Goal: Information Seeking & Learning: Learn about a topic

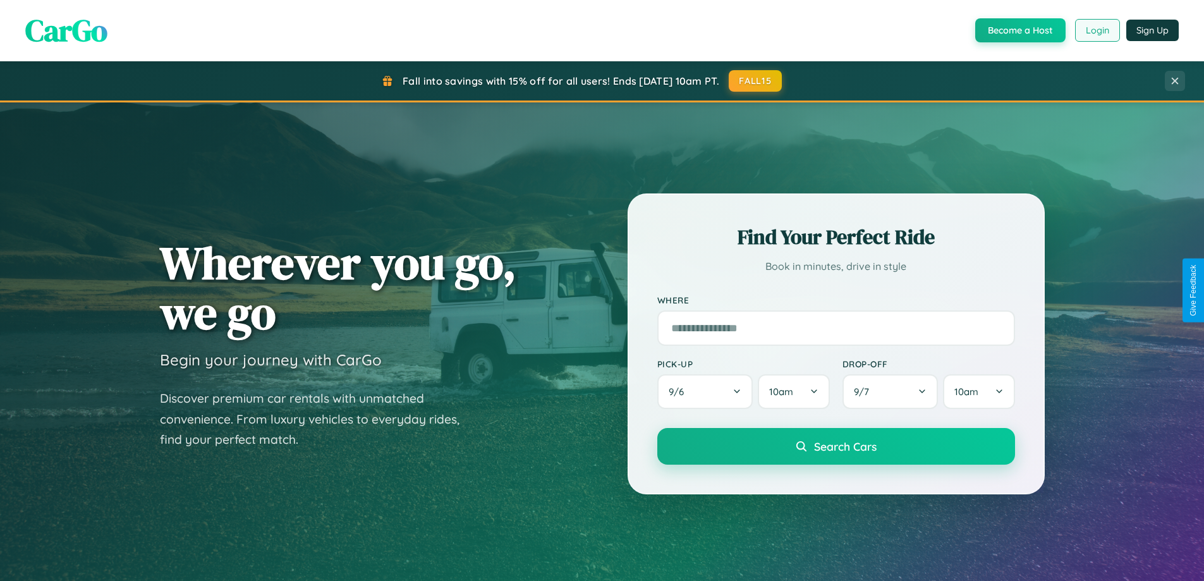
click at [1096, 30] on button "Login" at bounding box center [1097, 30] width 45 height 23
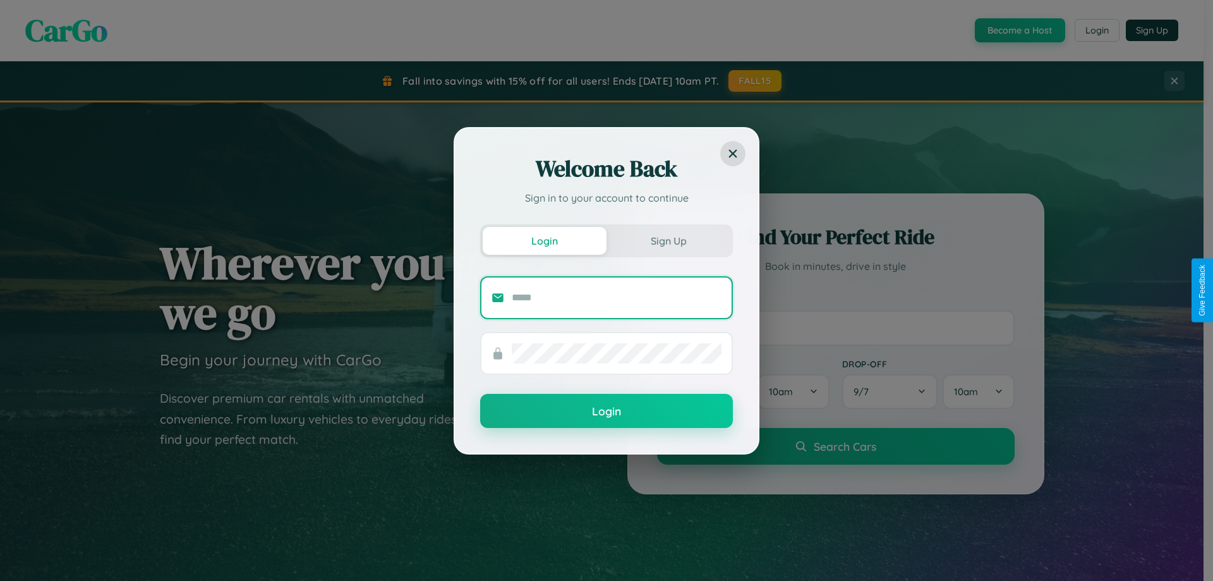
click at [617, 297] on input "text" at bounding box center [617, 298] width 210 height 20
type input "**********"
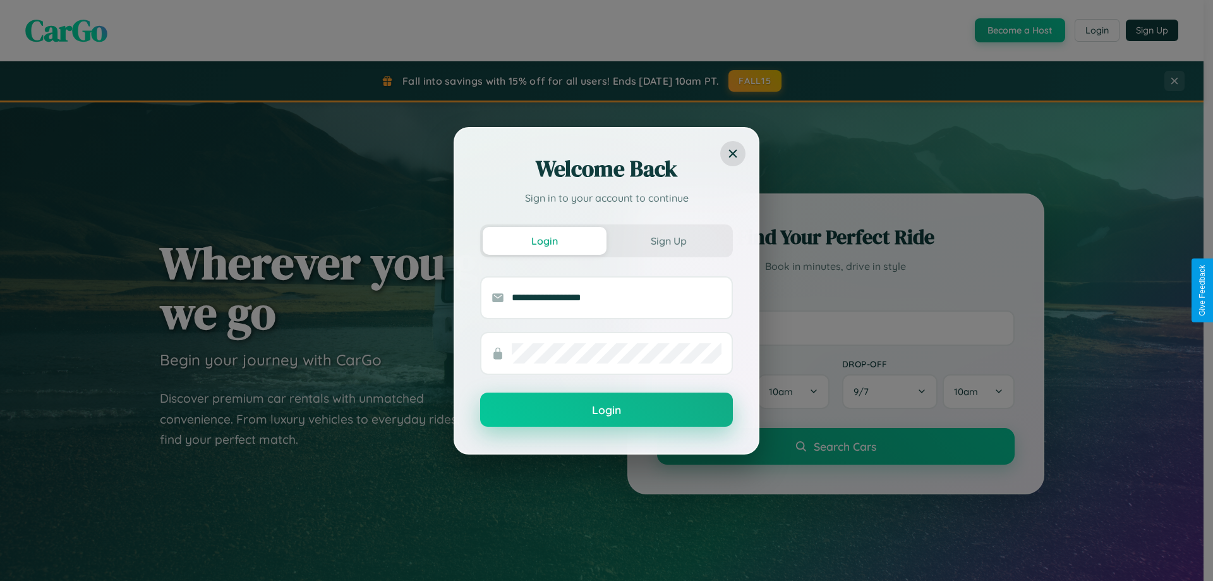
click at [607, 410] on button "Login" at bounding box center [606, 409] width 253 height 34
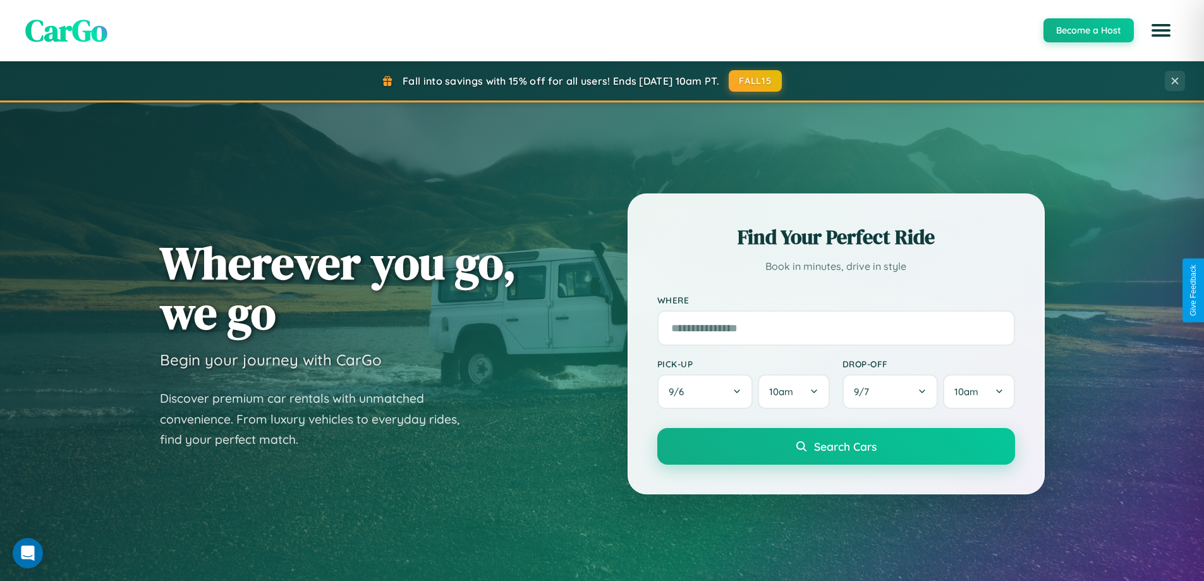
scroll to position [2432, 0]
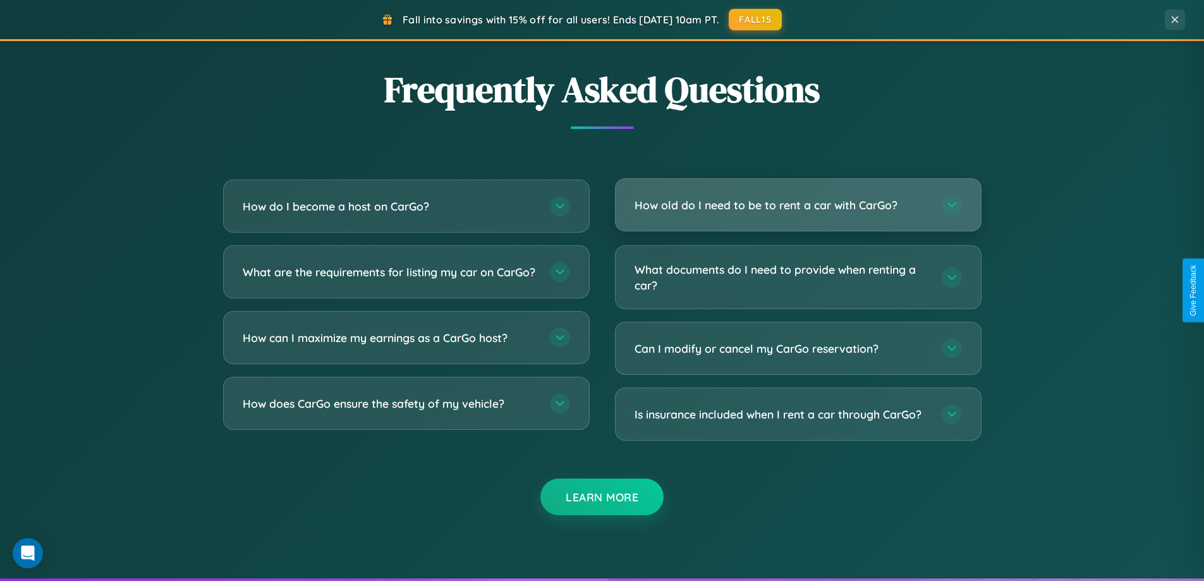
click at [797, 205] on h3 "How old do I need to be to rent a car with CarGo?" at bounding box center [781, 205] width 294 height 16
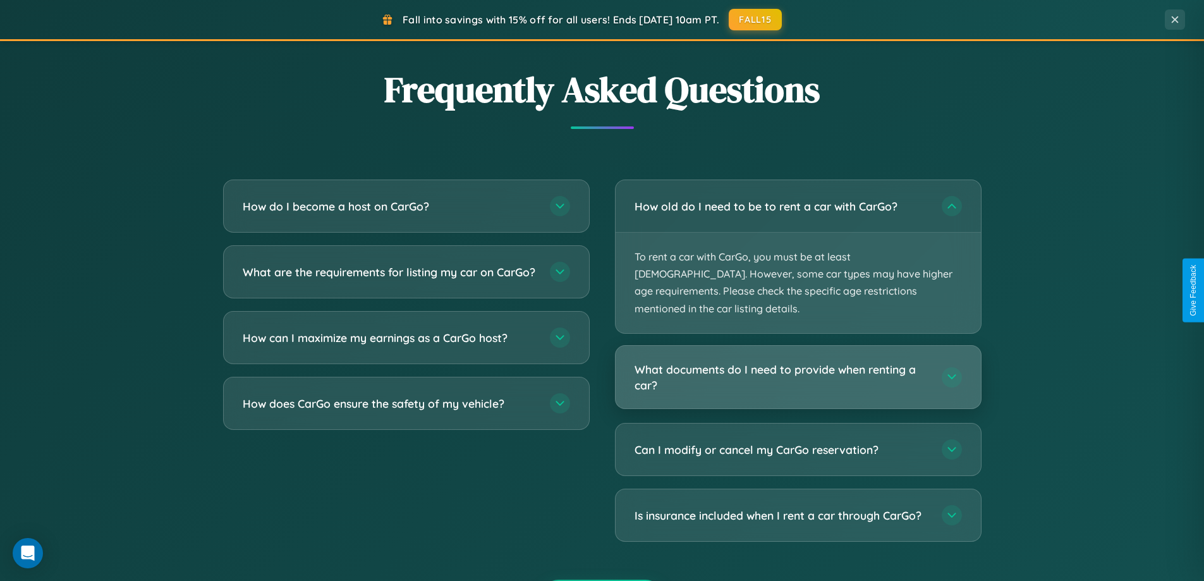
click at [797, 361] on h3 "What documents do I need to provide when renting a car?" at bounding box center [781, 376] width 294 height 31
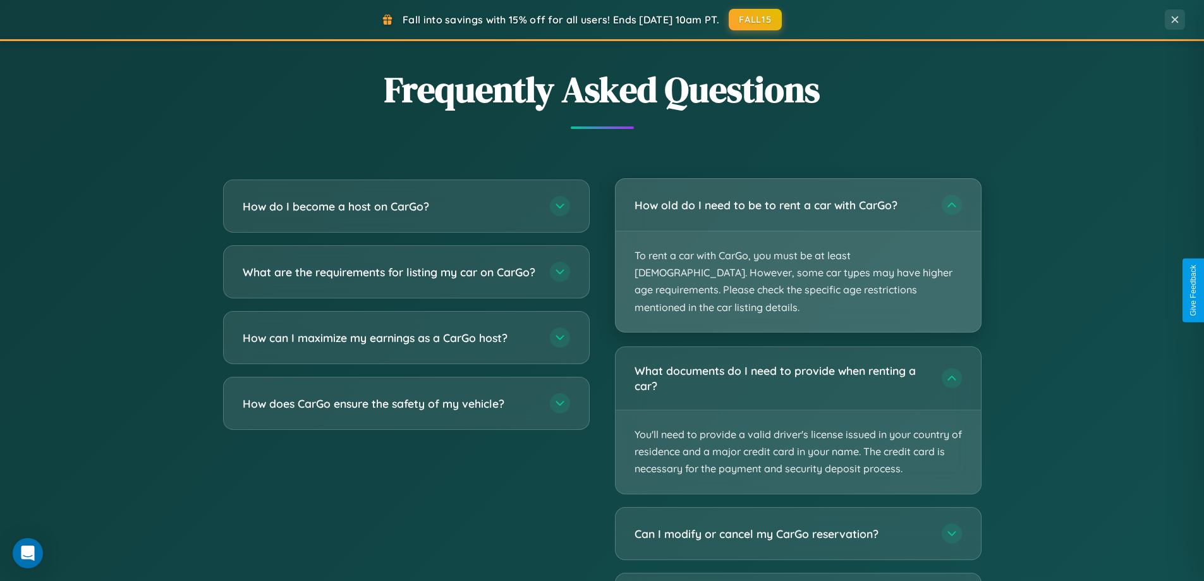
click at [797, 248] on p "To rent a car with CarGo, you must be at least [DEMOGRAPHIC_DATA]. However, som…" at bounding box center [797, 281] width 365 height 100
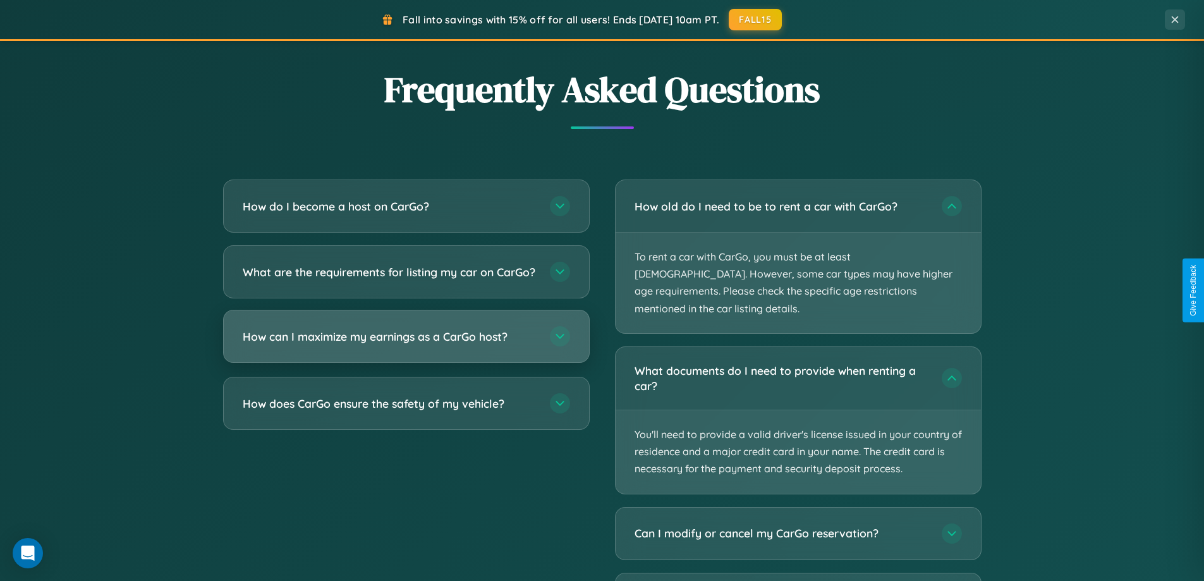
click at [406, 344] on h3 "How can I maximize my earnings as a CarGo host?" at bounding box center [390, 337] width 294 height 16
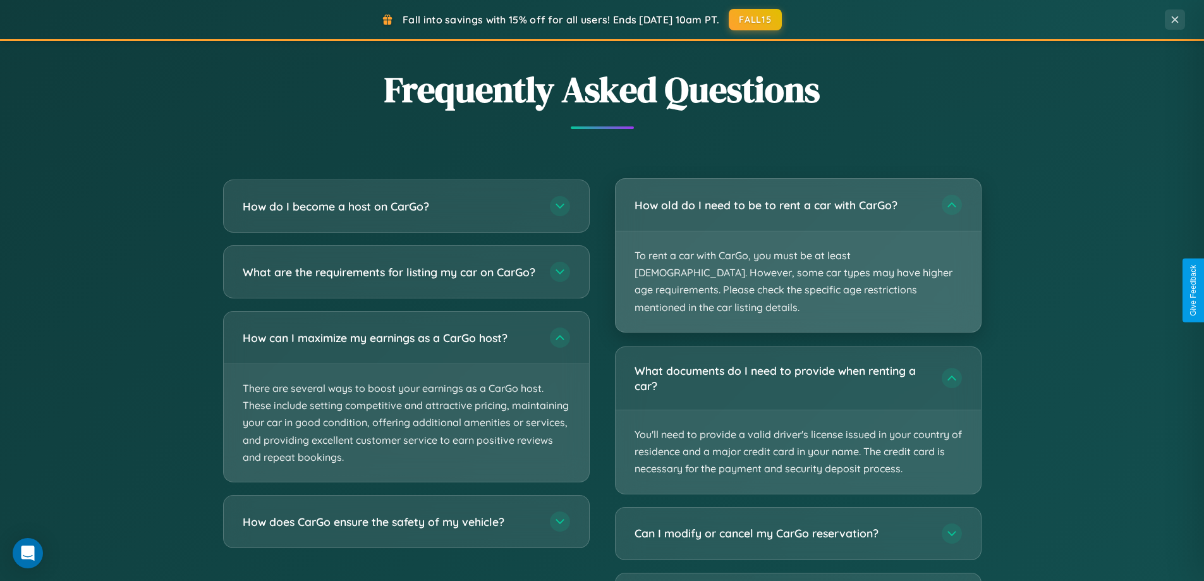
click at [797, 247] on p "To rent a car with CarGo, you must be at least [DEMOGRAPHIC_DATA]. However, som…" at bounding box center [797, 281] width 365 height 100
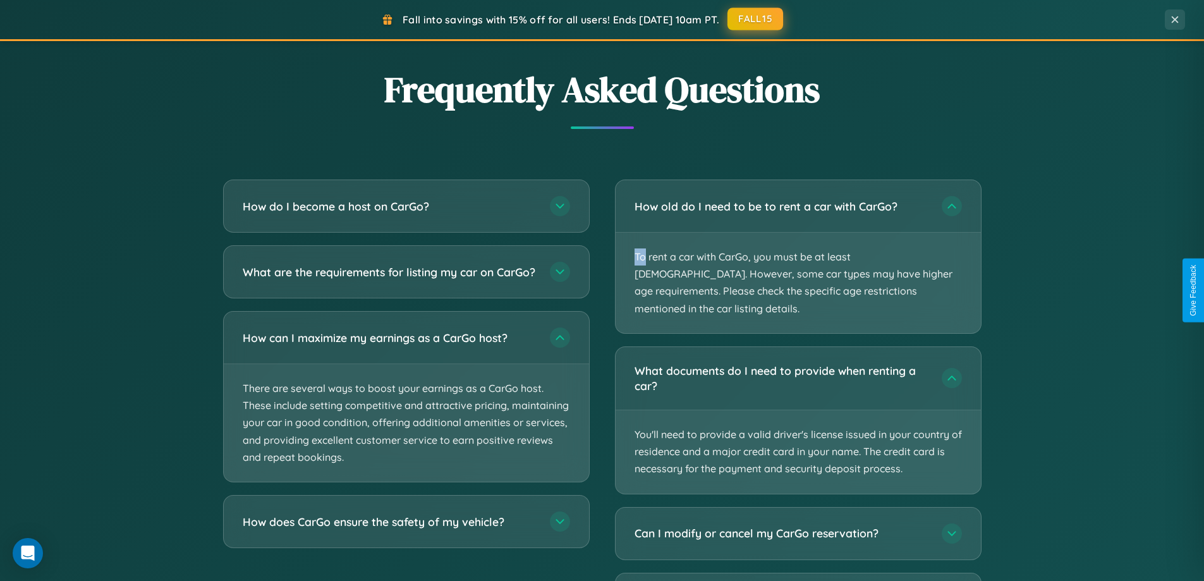
click at [756, 20] on button "FALL15" at bounding box center [755, 19] width 56 height 23
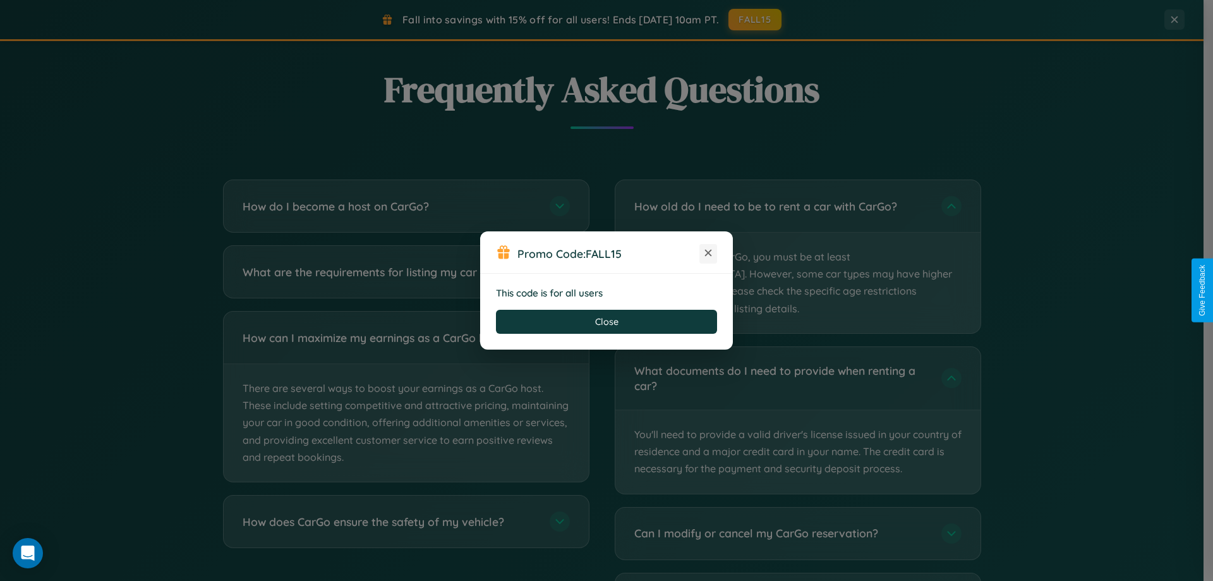
click at [708, 253] on icon at bounding box center [708, 252] width 13 height 13
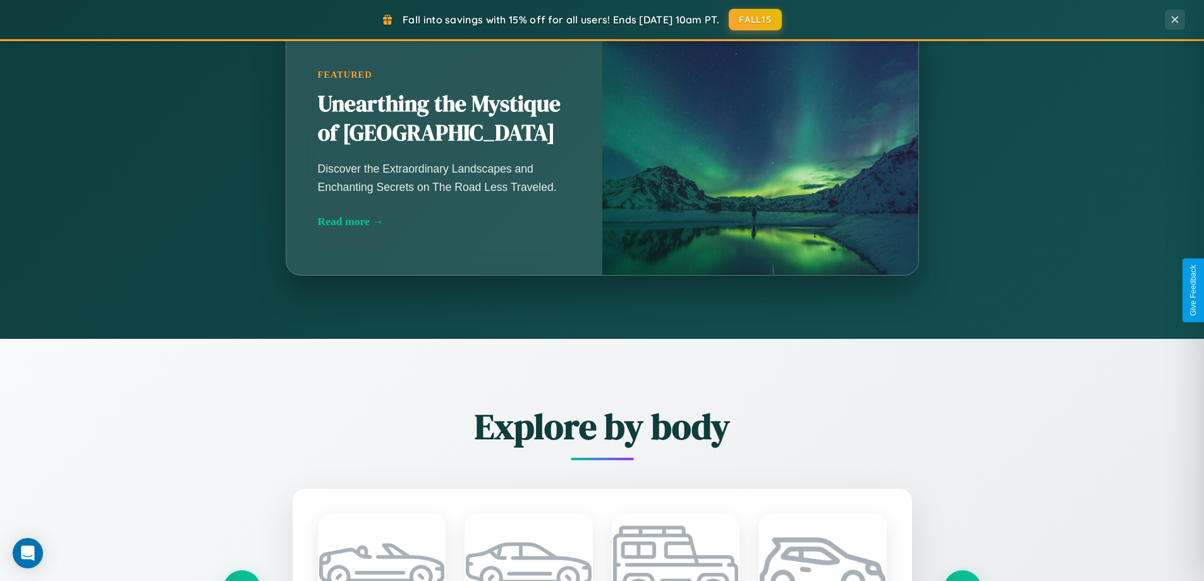
scroll to position [870, 0]
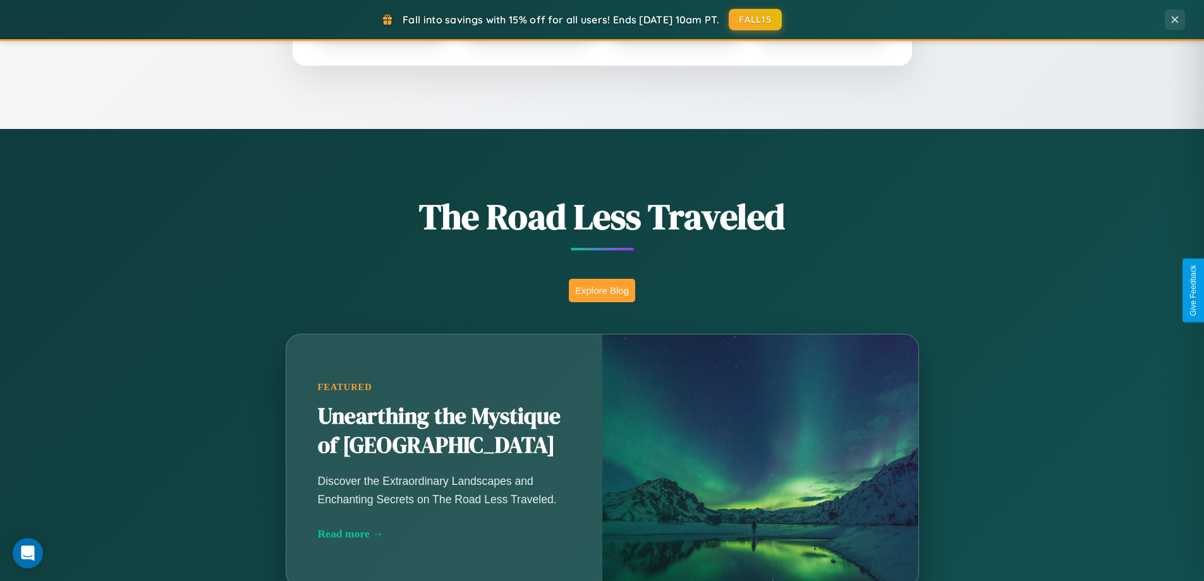
click at [602, 290] on button "Explore Blog" at bounding box center [602, 290] width 66 height 23
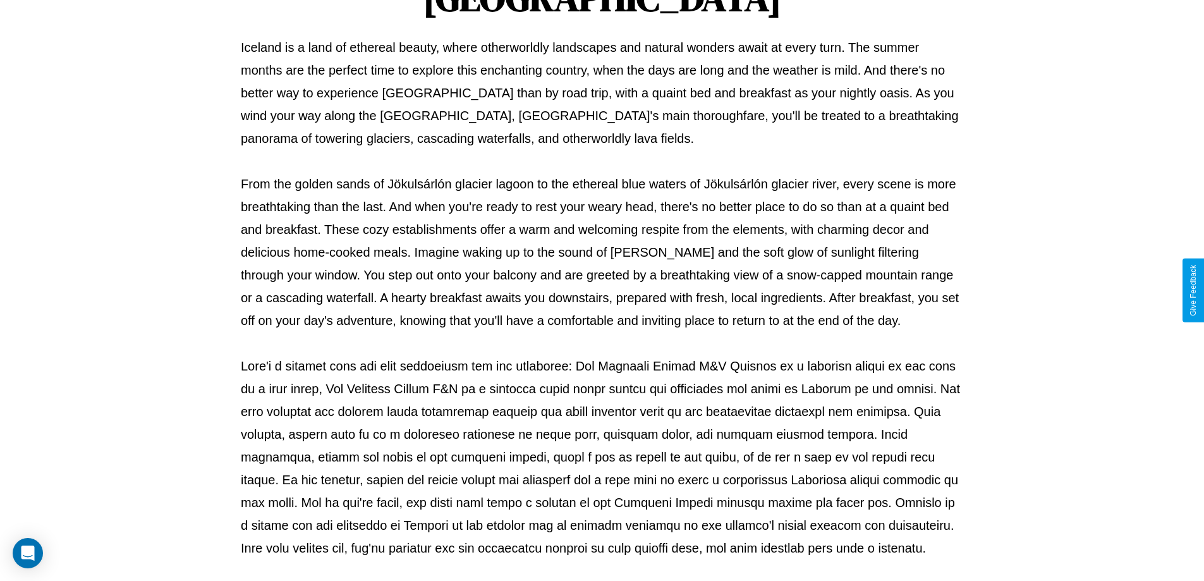
scroll to position [409, 0]
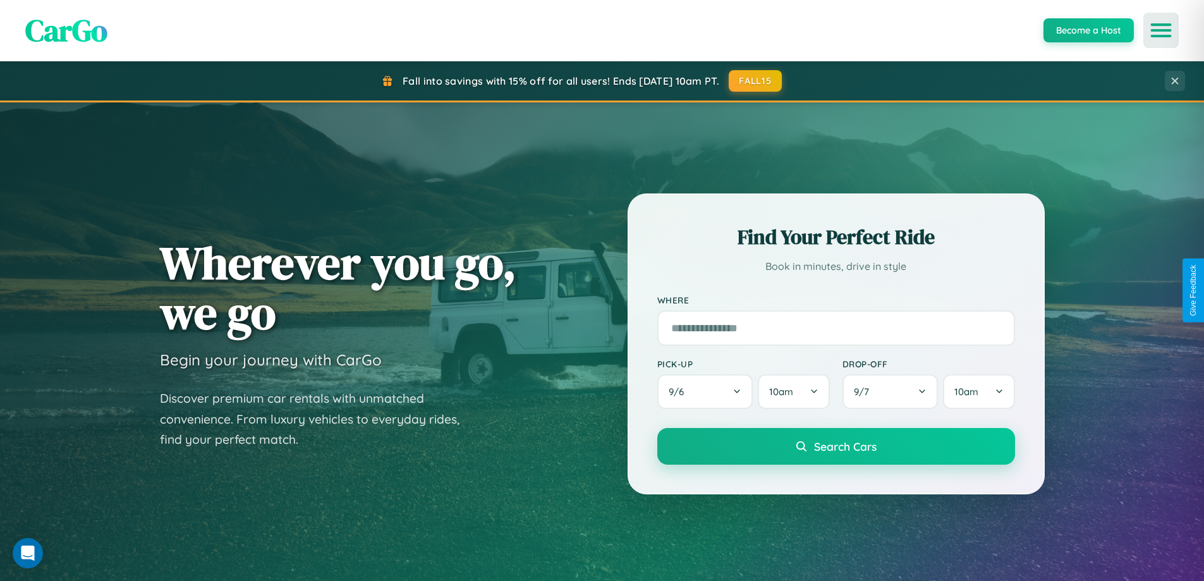
click at [1161, 30] on icon "Open menu" at bounding box center [1161, 30] width 18 height 11
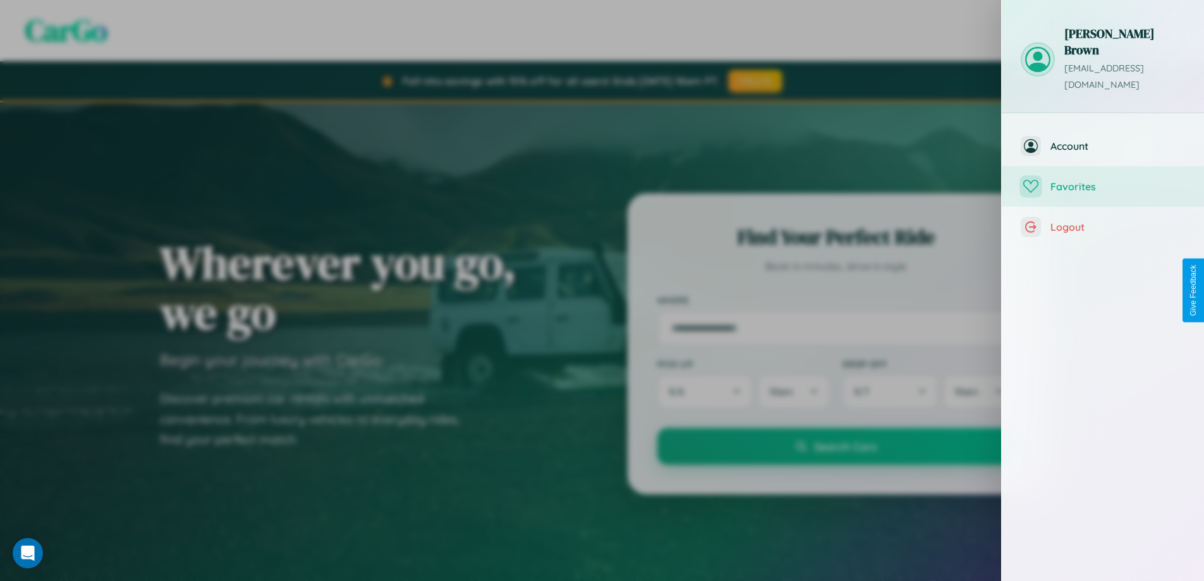
click at [1103, 180] on span "Favorites" at bounding box center [1117, 186] width 135 height 13
